Goal: Task Accomplishment & Management: Manage account settings

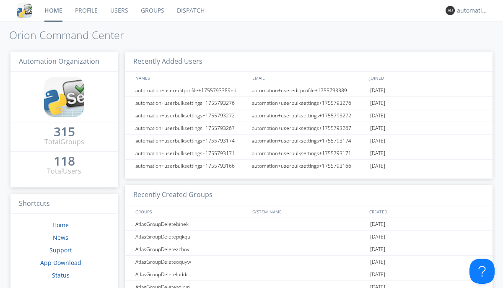
click at [190, 10] on link "Dispatch" at bounding box center [191, 10] width 40 height 21
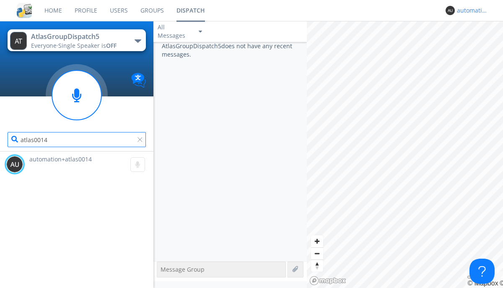
type input "atlas0014"
click at [471, 10] on div "automation+atlas0015" at bounding box center [472, 10] width 31 height 8
click at [477, 44] on div "Log Out" at bounding box center [476, 44] width 43 height 15
